Goal: Obtain resource: Download file/media

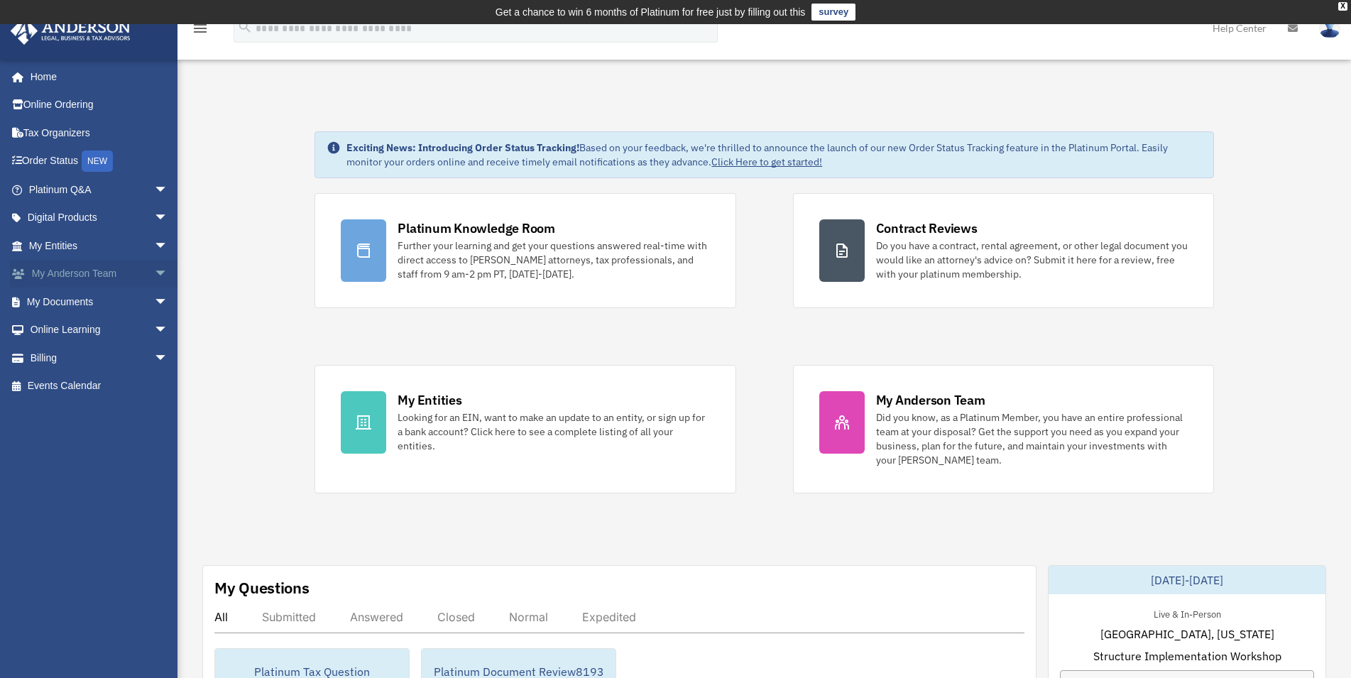
click at [154, 275] on span "arrow_drop_down" at bounding box center [168, 274] width 28 height 29
click at [94, 383] on link "My Documents arrow_drop_down" at bounding box center [100, 386] width 180 height 28
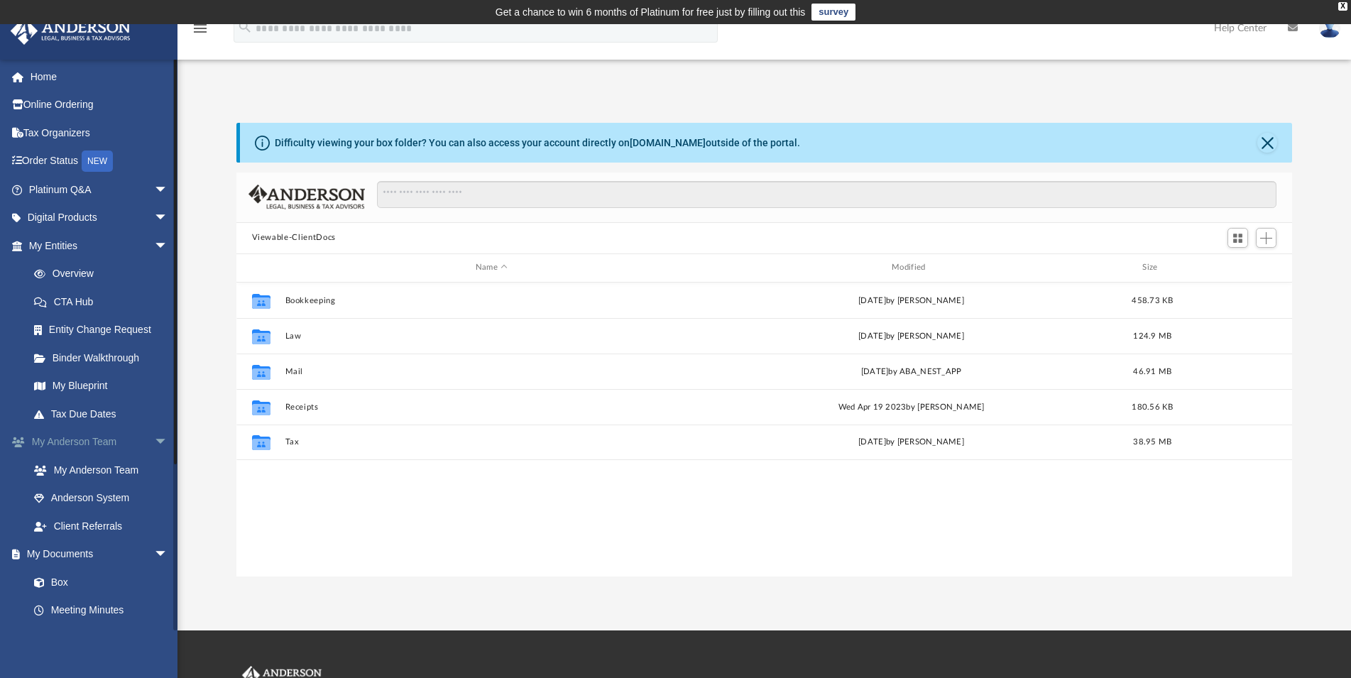
scroll to position [310, 1044]
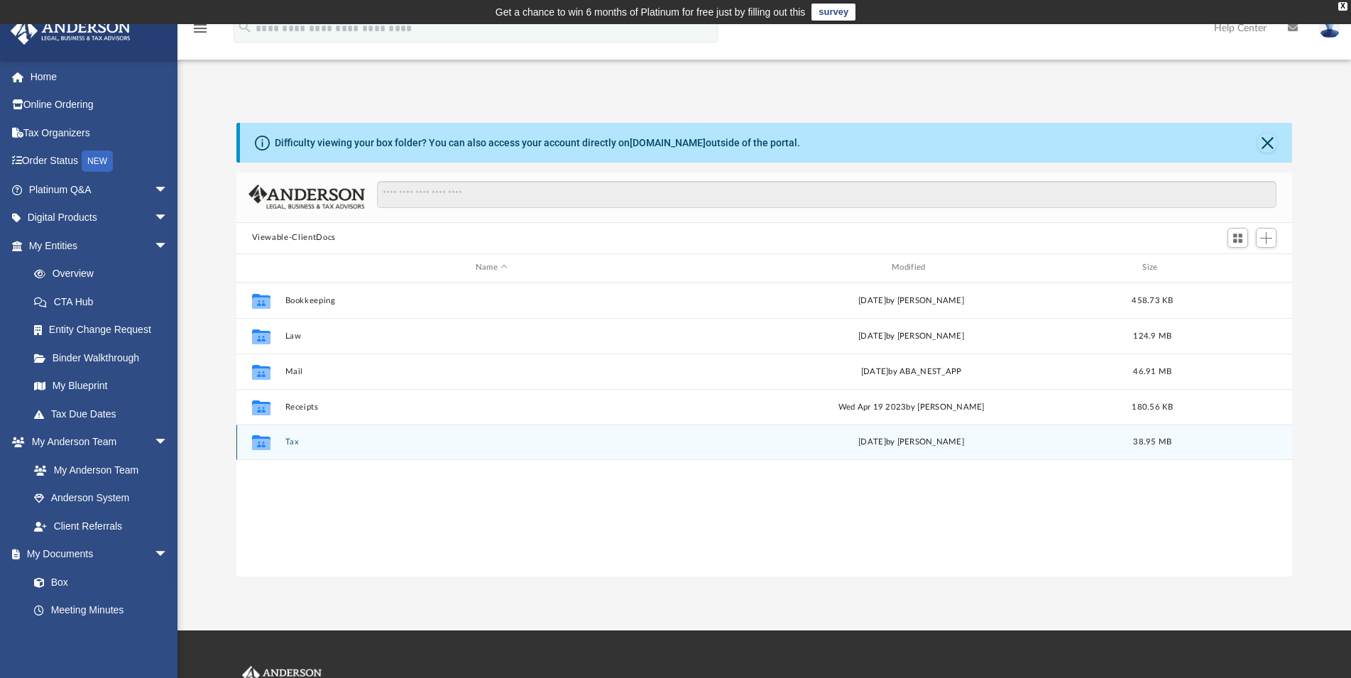
click at [280, 437] on div "Collaborated Folder Tax [DATE] by [PERSON_NAME] 38.95 MB" at bounding box center [764, 442] width 1056 height 35
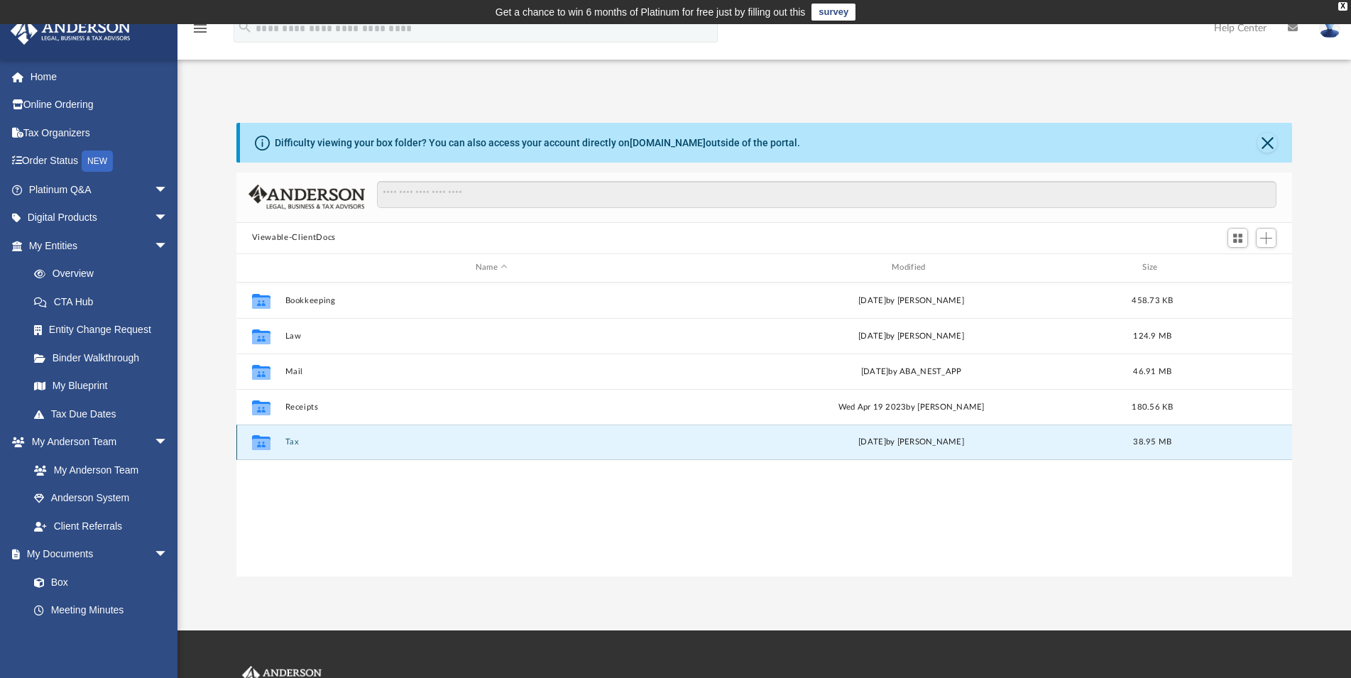
click at [882, 442] on div "[DATE] by [PERSON_NAME]" at bounding box center [910, 442] width 413 height 13
click at [262, 446] on icon "grid" at bounding box center [260, 442] width 18 height 15
click at [645, 144] on link "[DOMAIN_NAME]" at bounding box center [668, 142] width 76 height 11
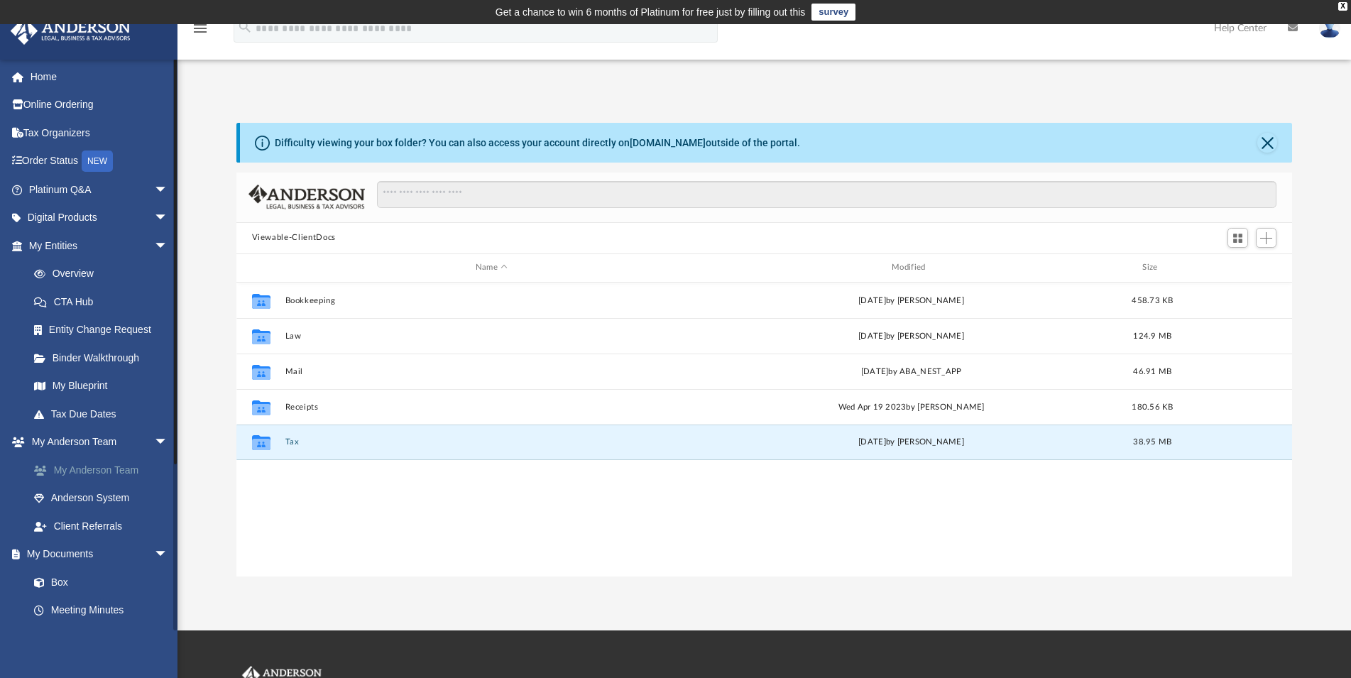
click at [141, 469] on link "My Anderson Team" at bounding box center [105, 470] width 170 height 28
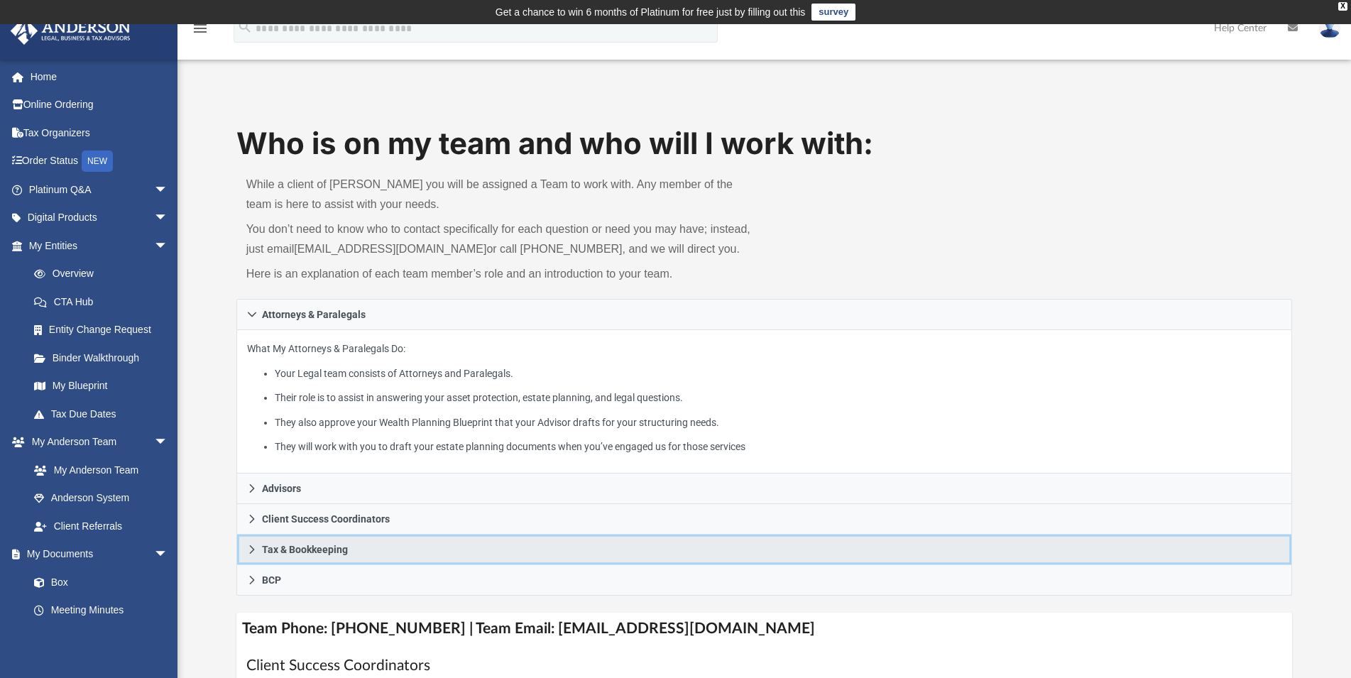
click at [450, 564] on link "Tax & Bookkeeping" at bounding box center [764, 550] width 1056 height 31
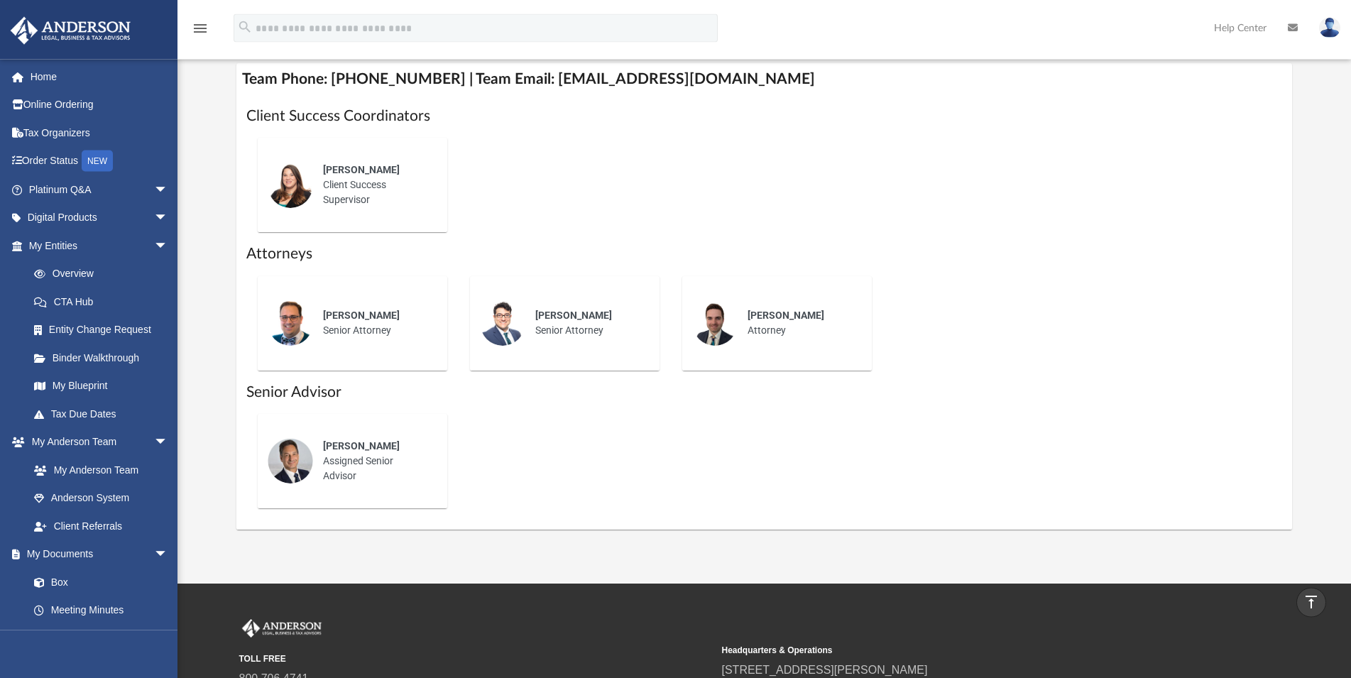
scroll to position [652, 0]
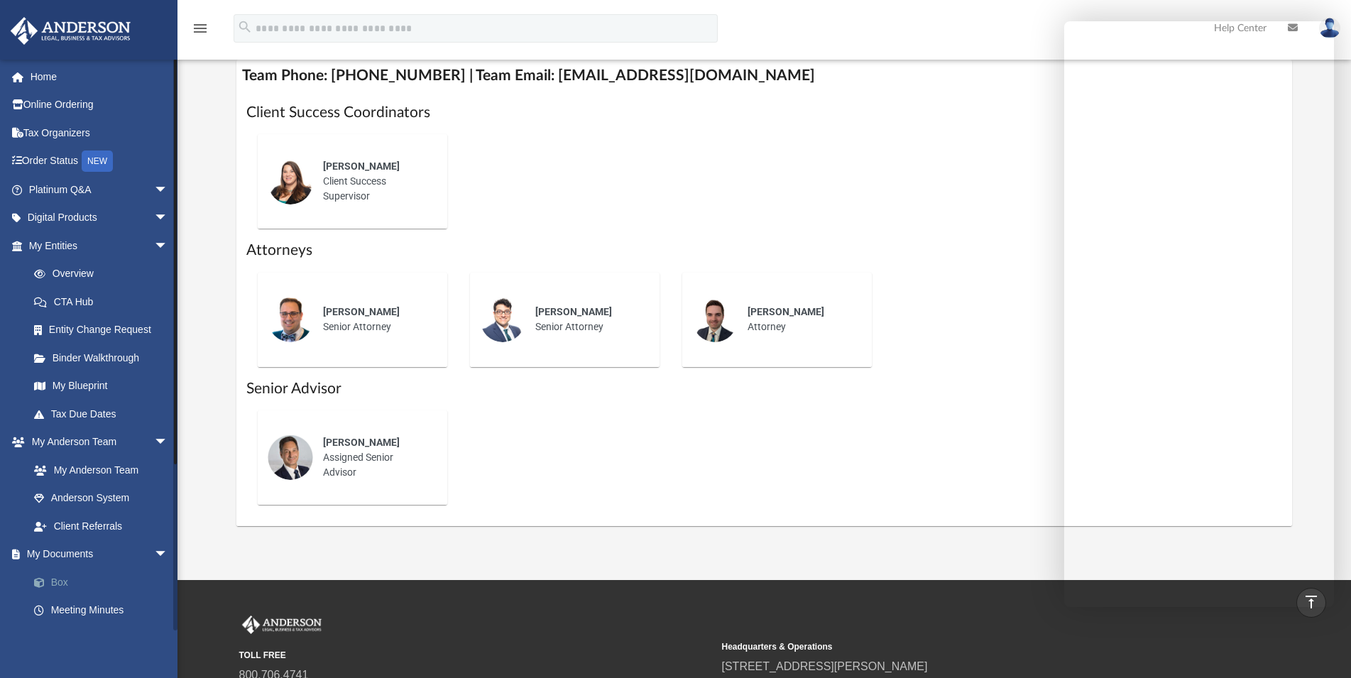
click at [60, 584] on link "Box" at bounding box center [105, 582] width 170 height 28
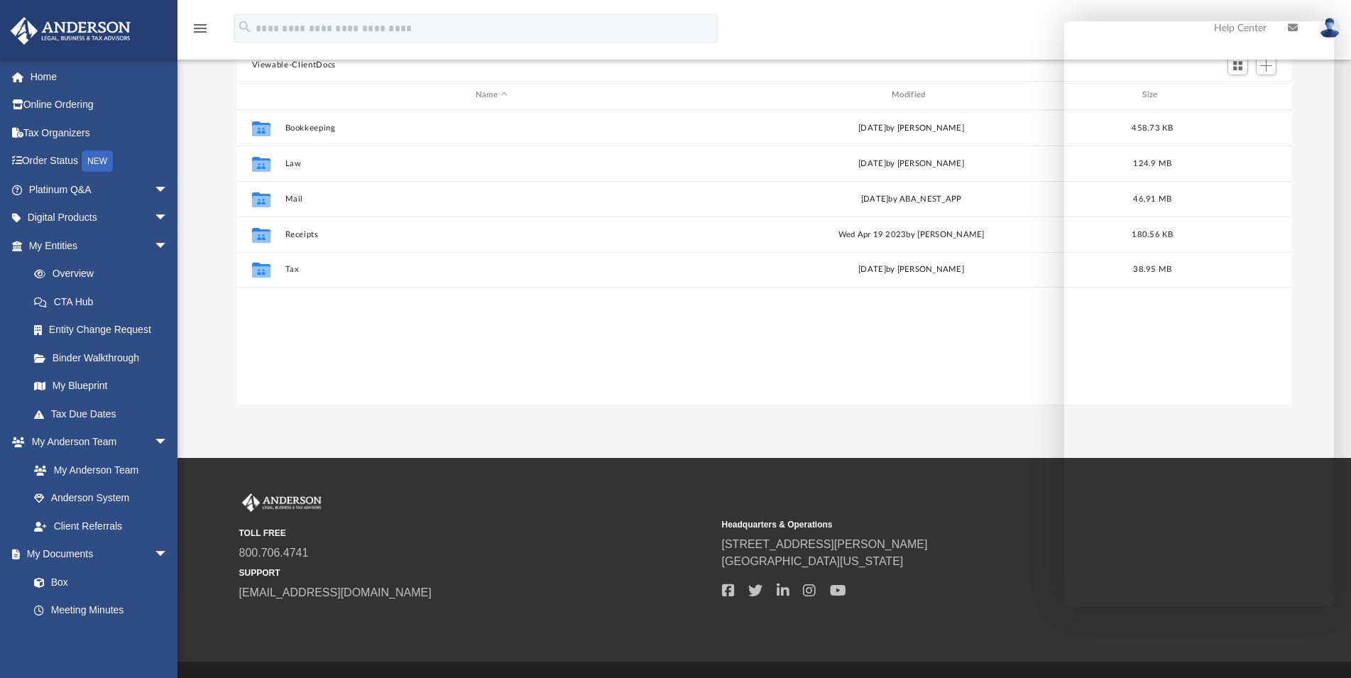
scroll to position [310, 1044]
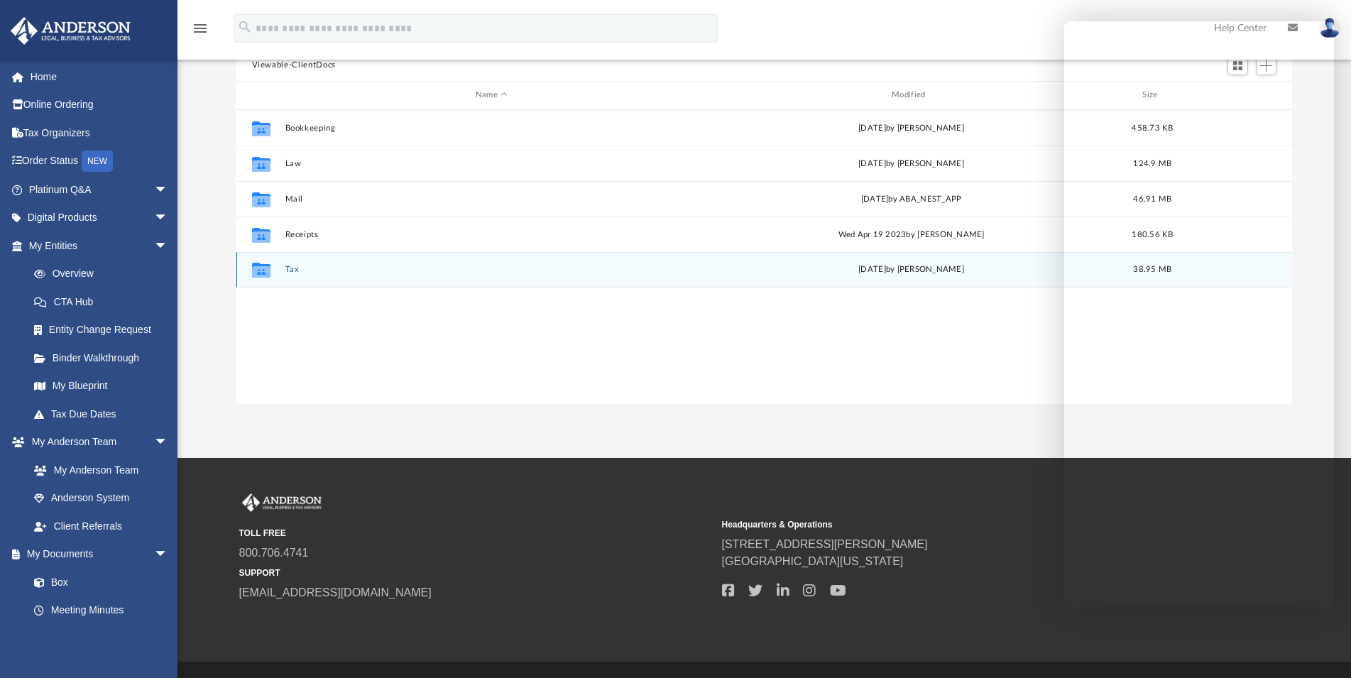
click at [256, 270] on icon "grid" at bounding box center [260, 271] width 18 height 11
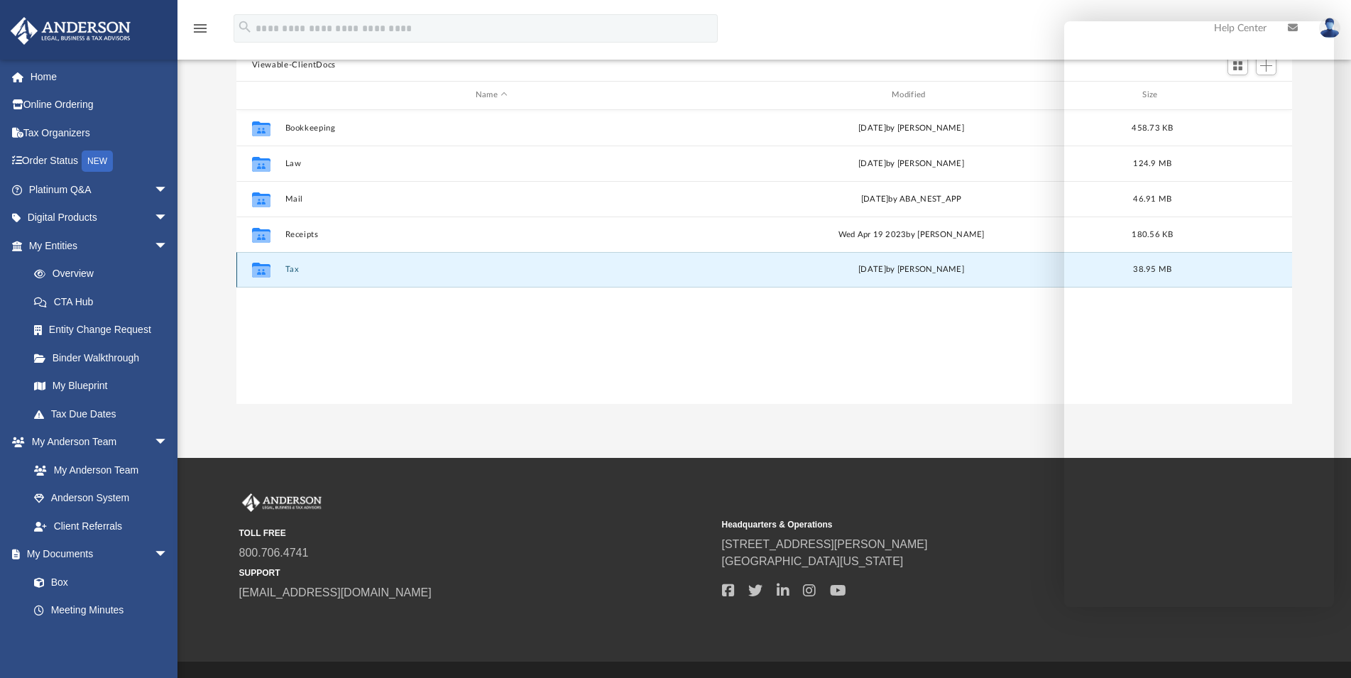
click at [256, 270] on icon "grid" at bounding box center [260, 271] width 18 height 11
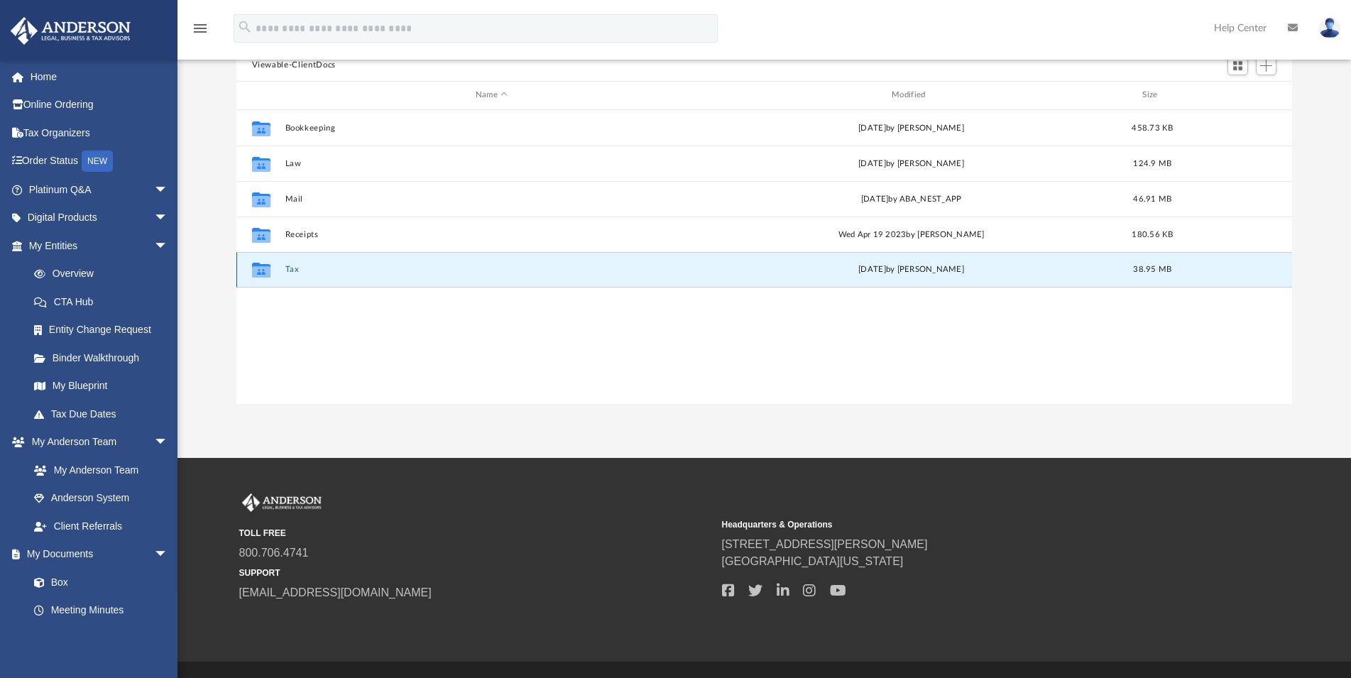
click at [270, 267] on icon "grid" at bounding box center [260, 271] width 18 height 11
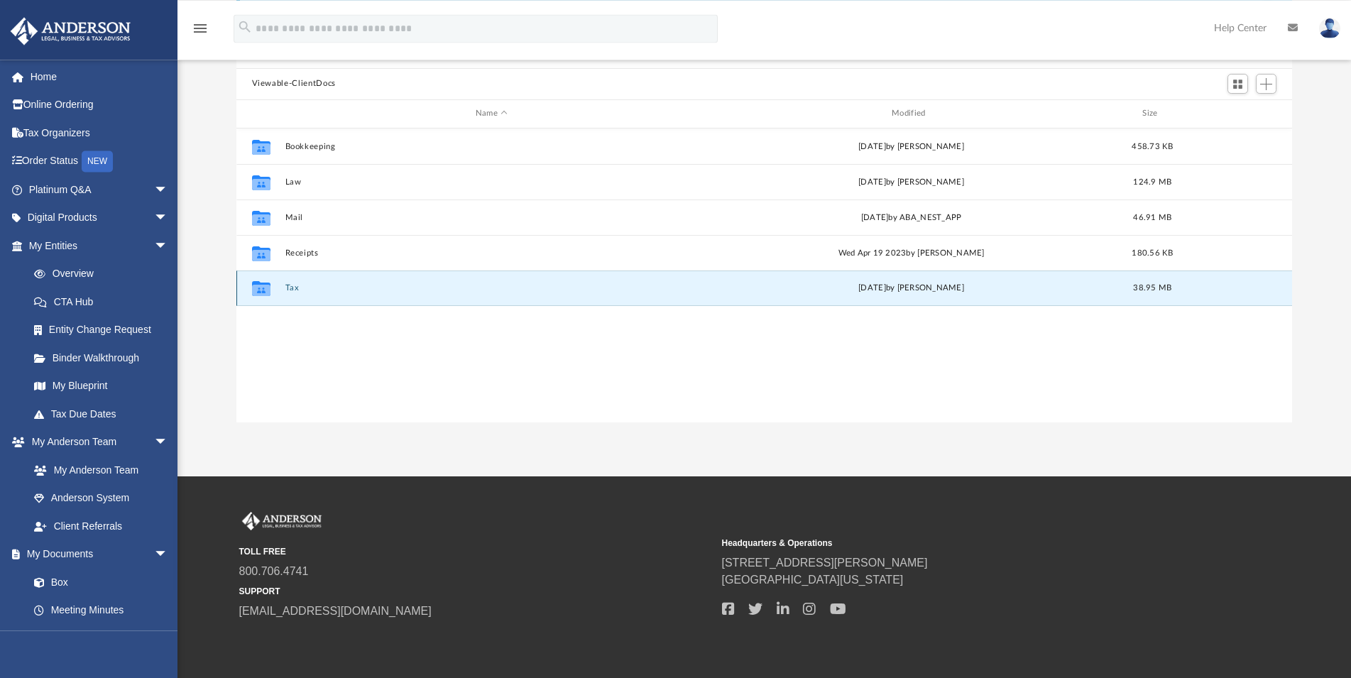
scroll to position [0, 0]
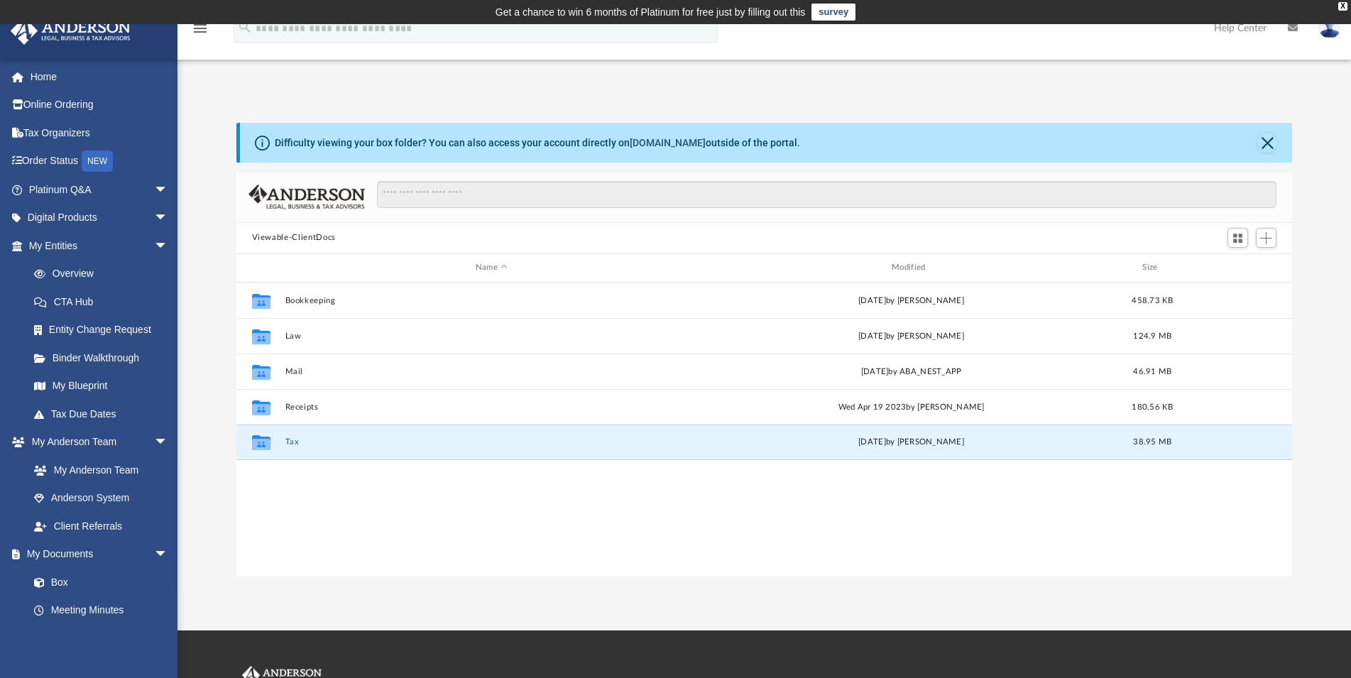
click at [651, 142] on link "[DOMAIN_NAME]" at bounding box center [668, 142] width 76 height 11
